Goal: Find specific page/section

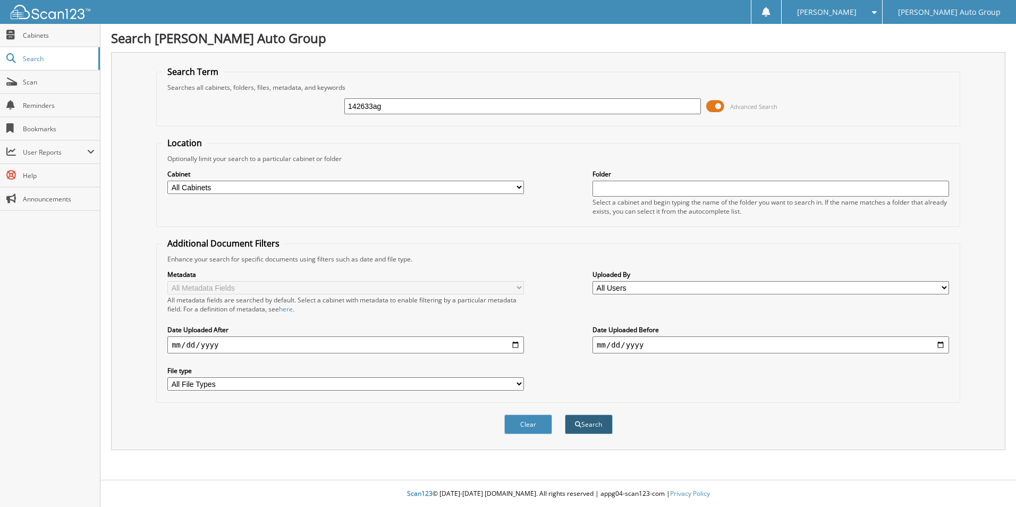
type input "142633ag"
click at [601, 420] on button "Search" at bounding box center [589, 425] width 48 height 20
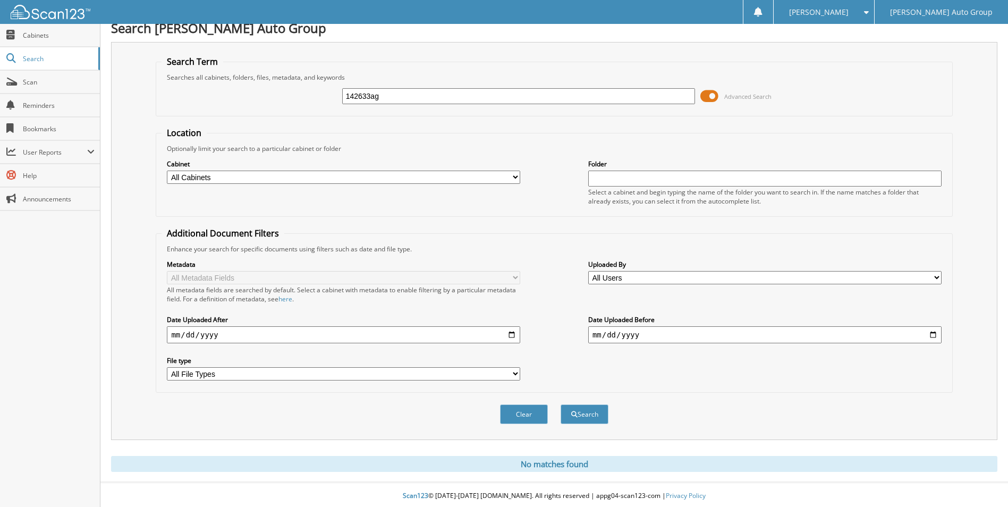
scroll to position [13, 0]
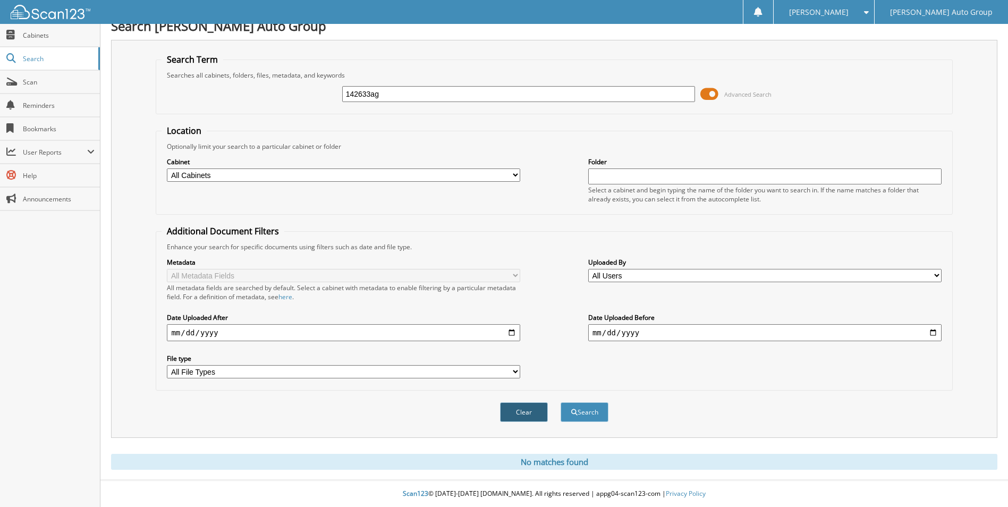
click at [535, 406] on button "Clear" at bounding box center [524, 412] width 48 height 20
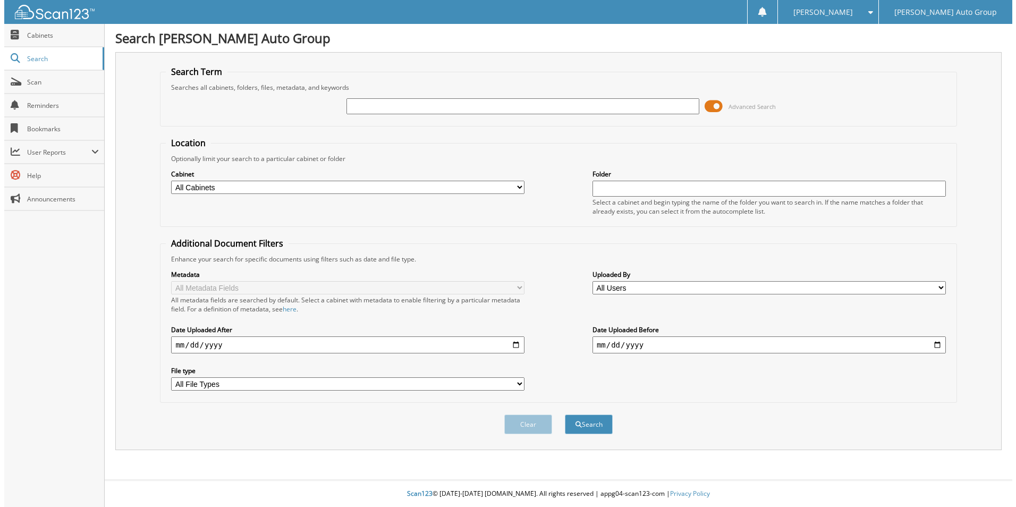
scroll to position [0, 0]
click at [41, 60] on span "Search" at bounding box center [58, 58] width 70 height 9
click at [877, 13] on div "[PERSON_NAME]" at bounding box center [832, 12] width 90 height 24
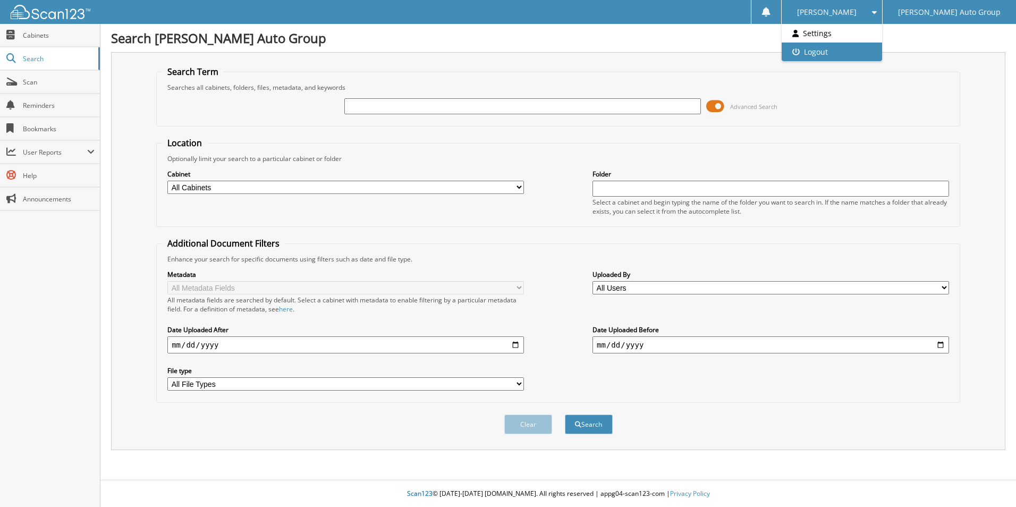
click at [882, 53] on link "Logout" at bounding box center [832, 52] width 100 height 19
